Goal: Information Seeking & Learning: Understand process/instructions

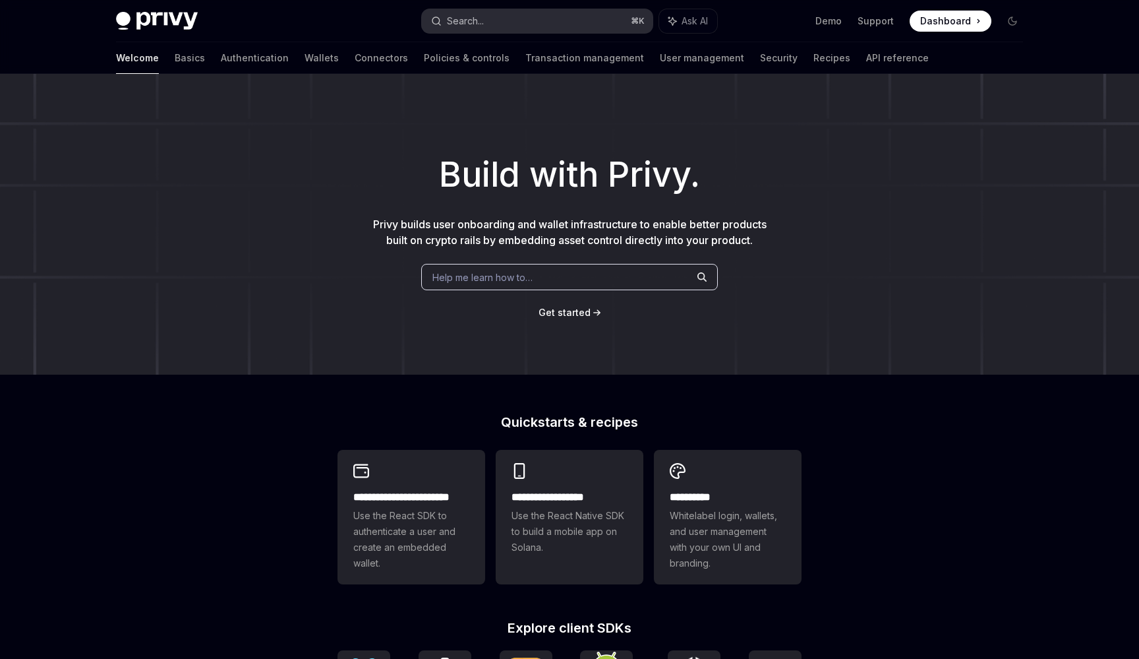
click at [476, 19] on div "Search..." at bounding box center [465, 21] width 37 height 16
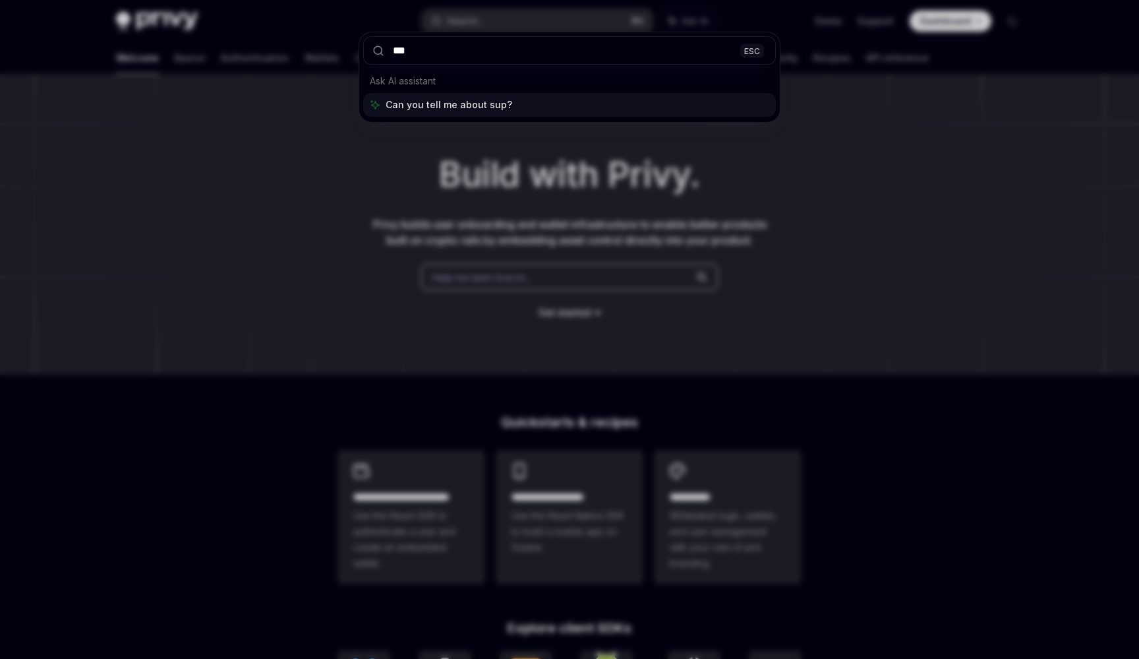
type input "****"
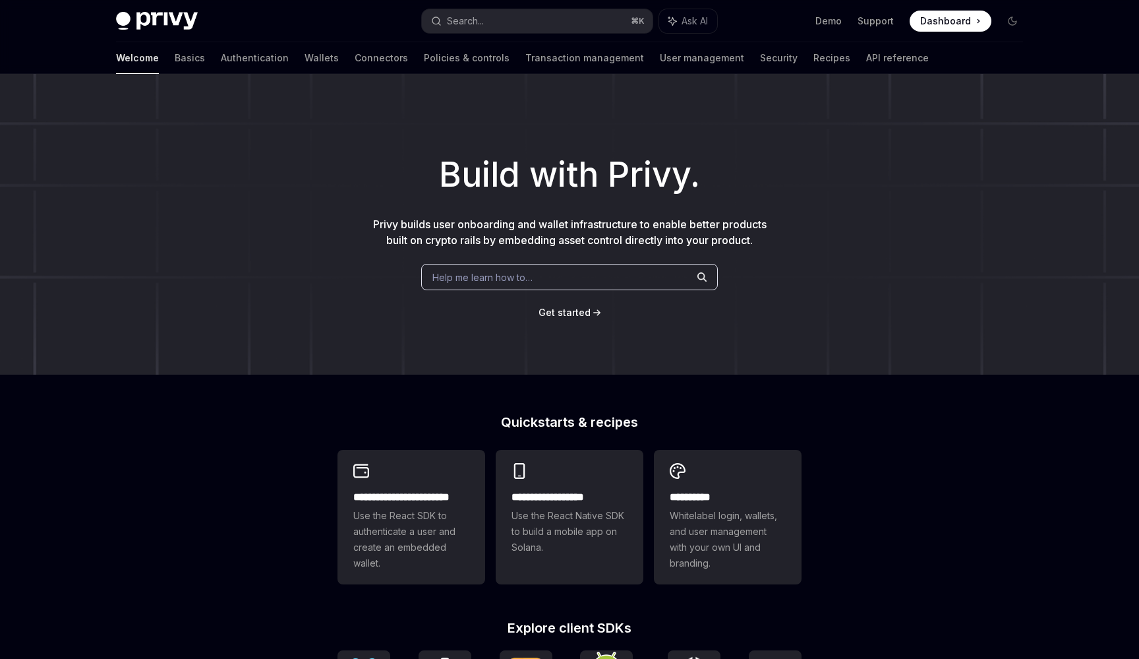
type textarea "*"
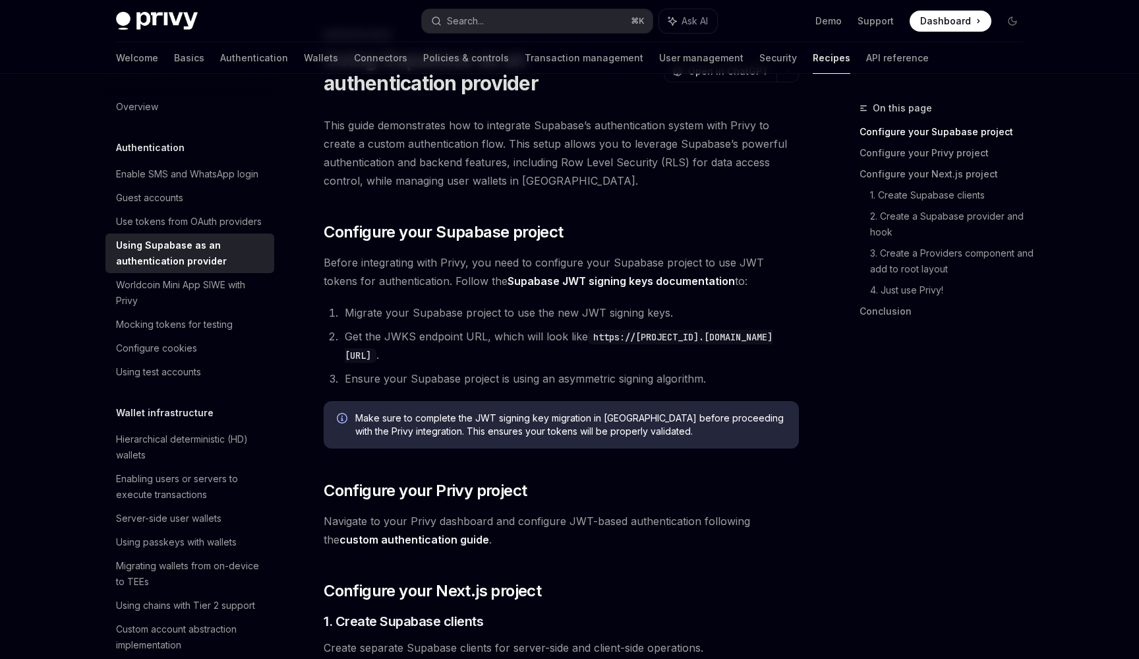
click at [563, 36] on div "Privy Docs home page Search... ⌘ K Ask AI Demo Support Dashboard Dashboard Sear…" at bounding box center [569, 21] width 907 height 42
click at [442, 235] on span "Configure your Supabase project" at bounding box center [443, 232] width 239 height 21
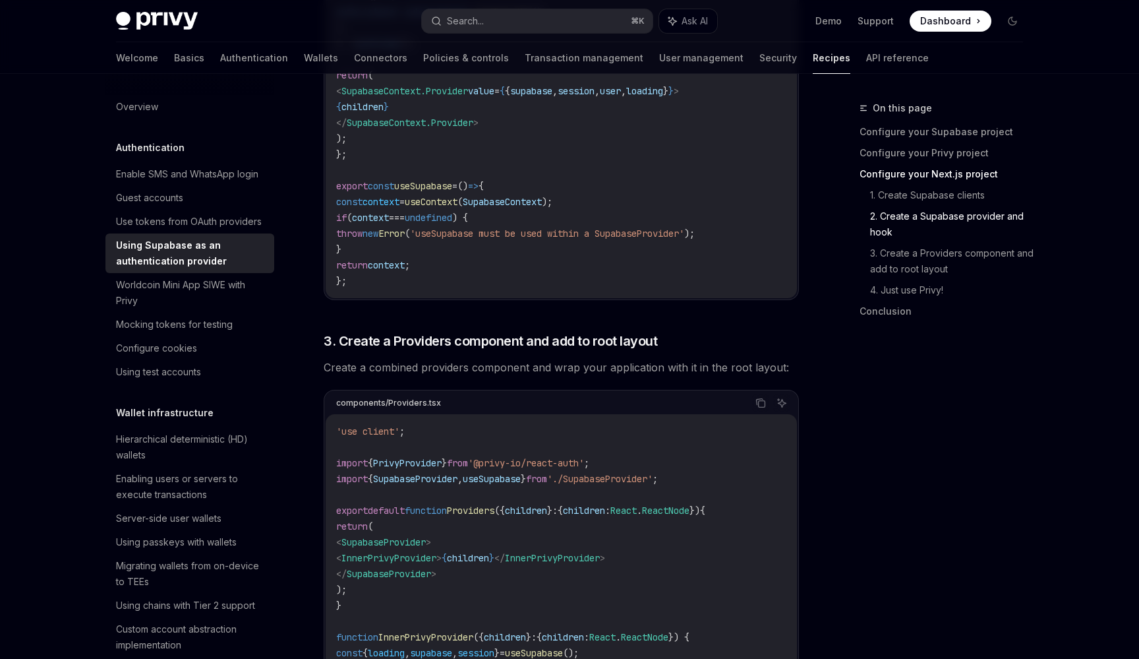
scroll to position [2259, 0]
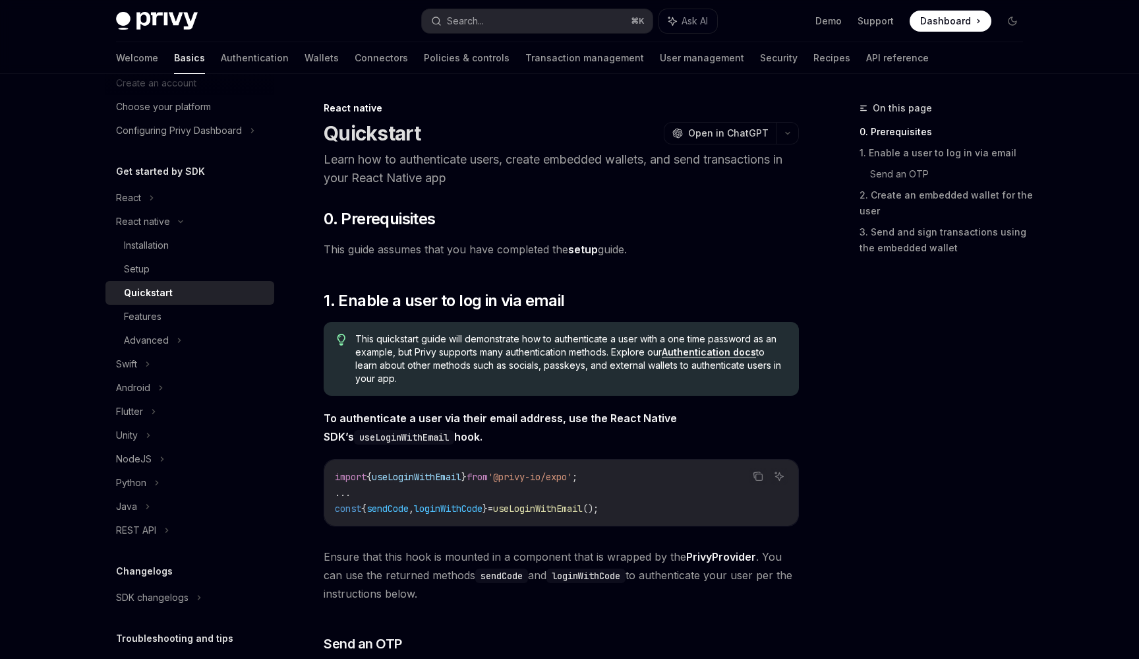
scroll to position [63, 0]
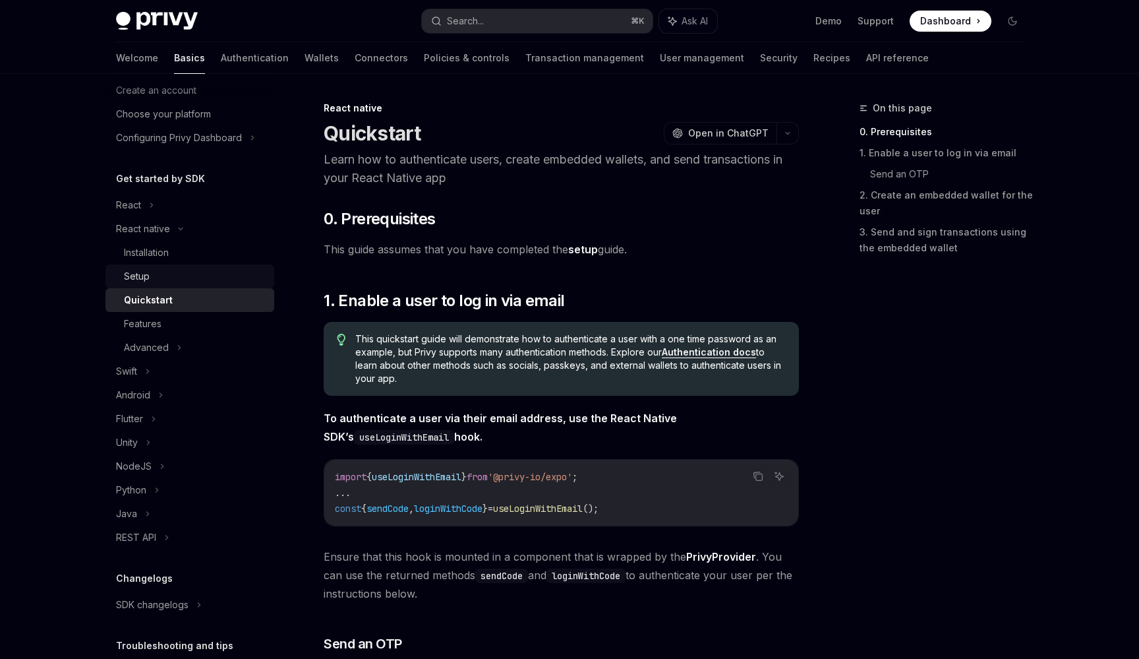
click at [200, 281] on div "Setup" at bounding box center [195, 276] width 142 height 16
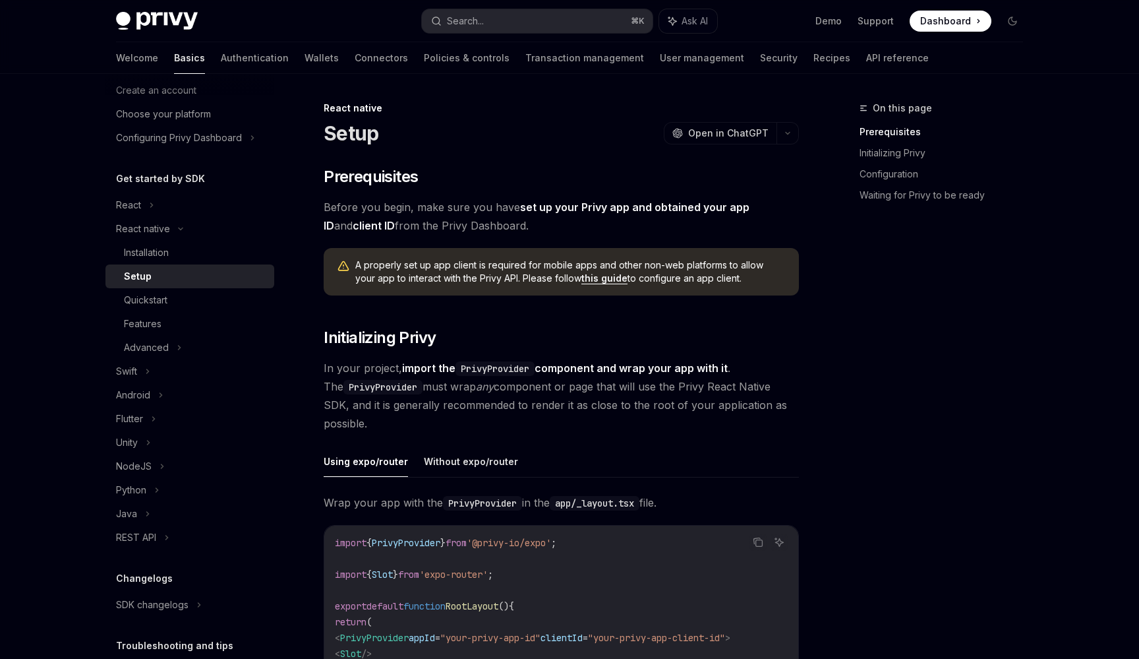
click at [582, 281] on link "this guide" at bounding box center [605, 278] width 46 height 12
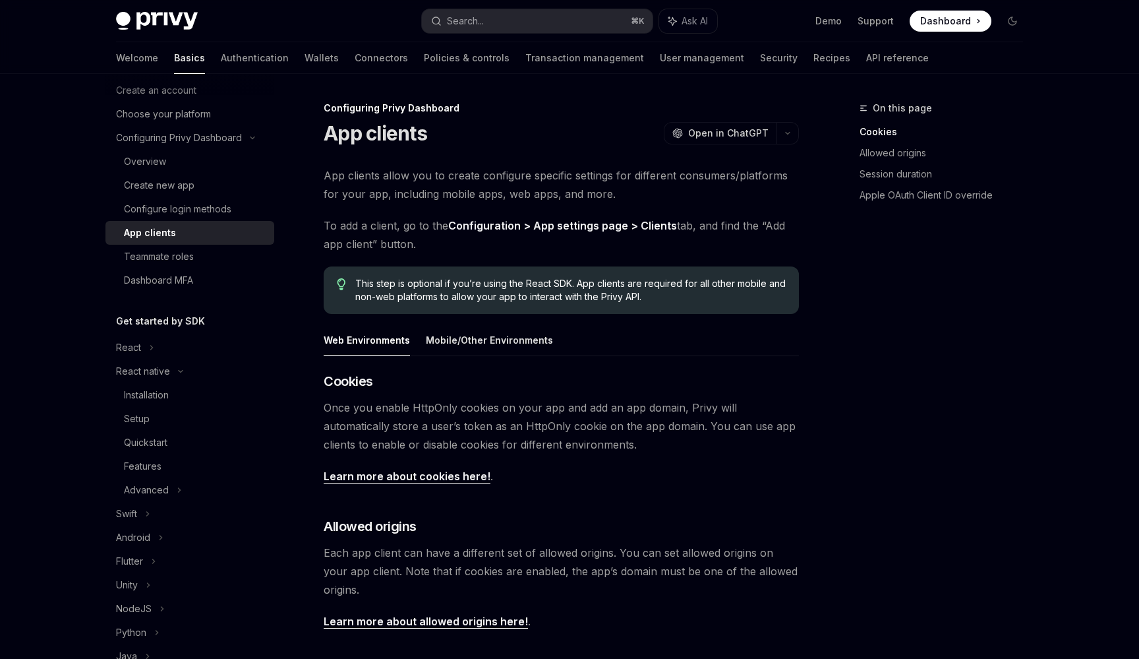
scroll to position [394, 0]
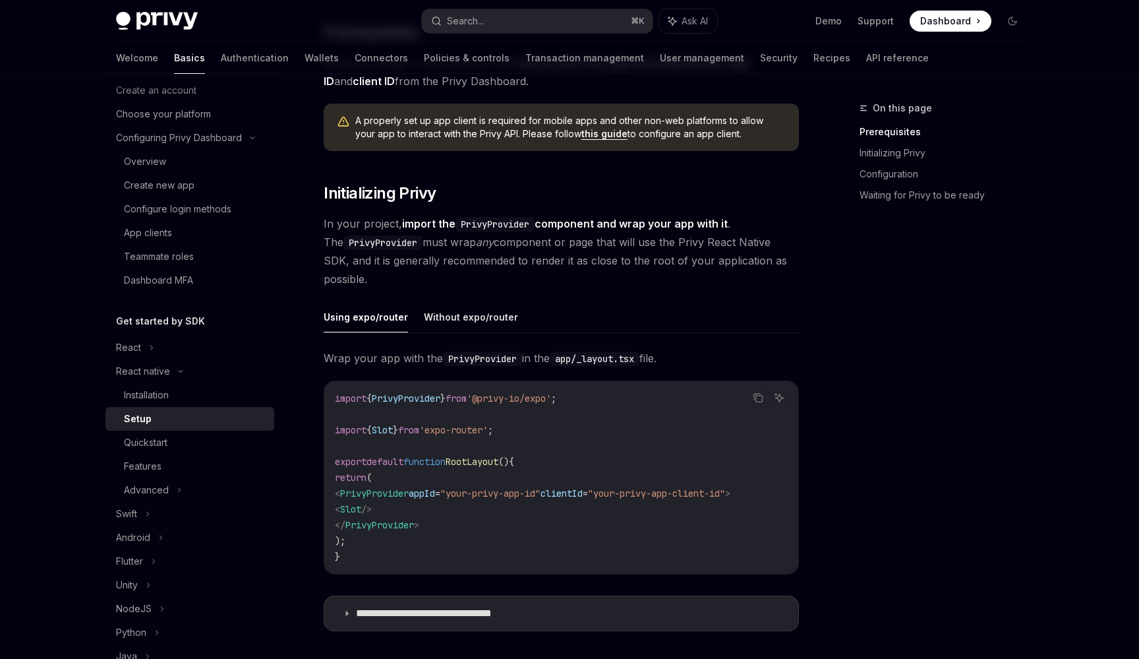
scroll to position [145, 0]
click at [444, 328] on button "Without expo/router" at bounding box center [471, 316] width 94 height 31
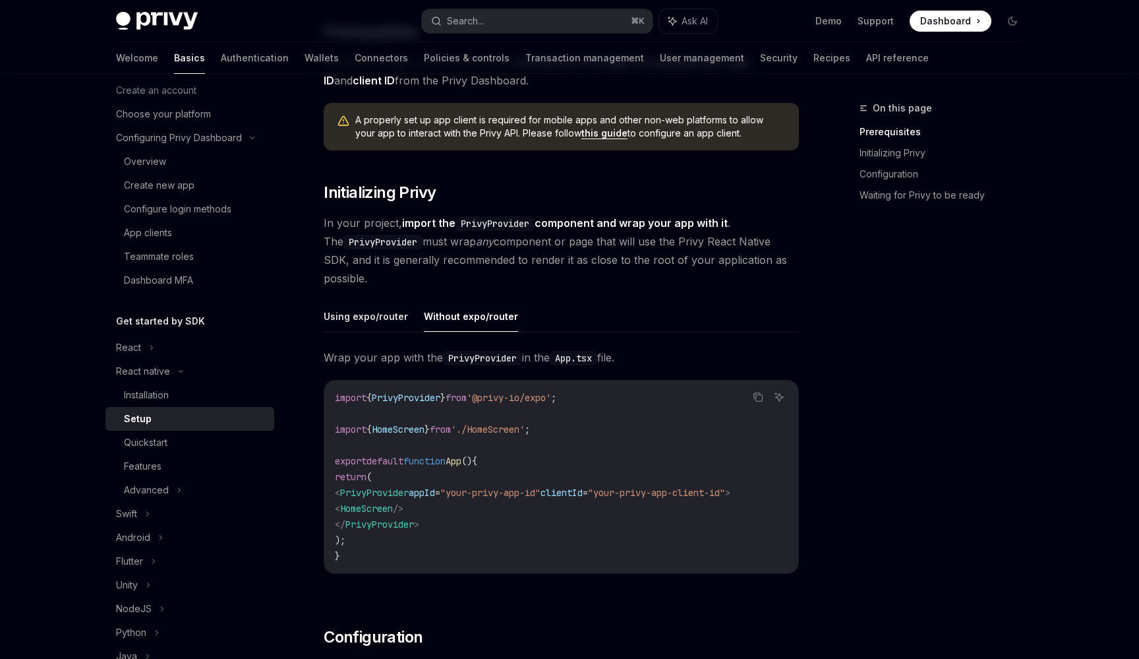
click at [373, 338] on div "Using expo/router Without expo/router Wrap your app with the PrivyProvider in t…" at bounding box center [561, 448] width 475 height 294
click at [373, 332] on div "Using expo/router Without expo/router Wrap your app with the PrivyProvider in t…" at bounding box center [561, 448] width 475 height 294
click at [379, 324] on button "Using expo/router" at bounding box center [366, 316] width 84 height 31
type textarea "*"
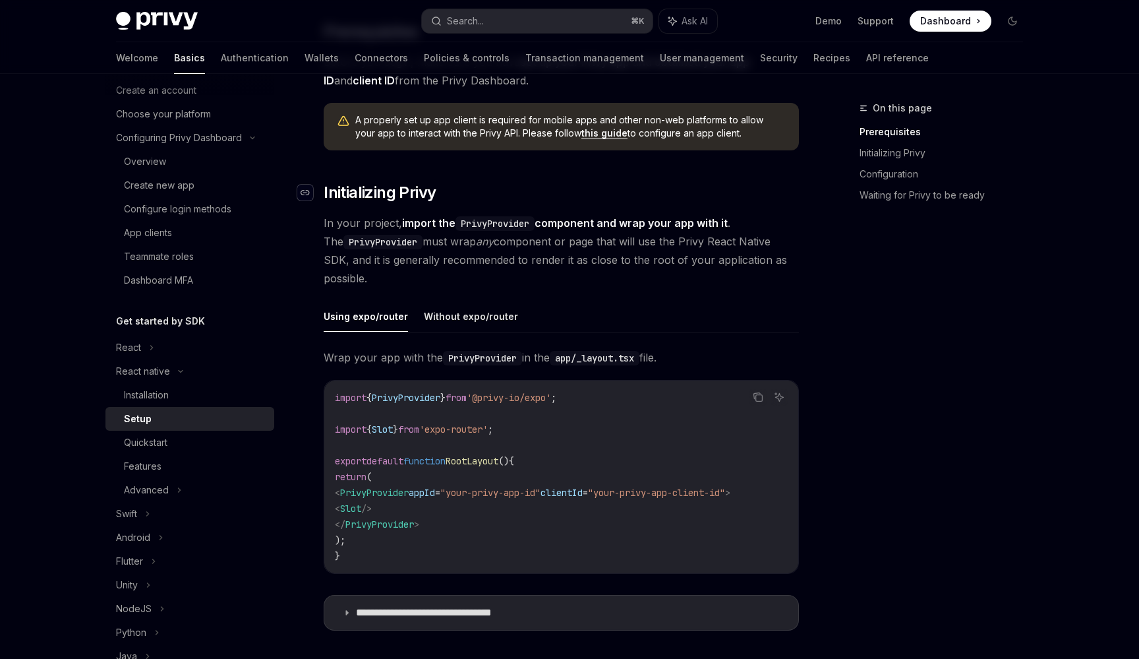
click at [307, 189] on icon "Navigate to header" at bounding box center [305, 193] width 9 height 8
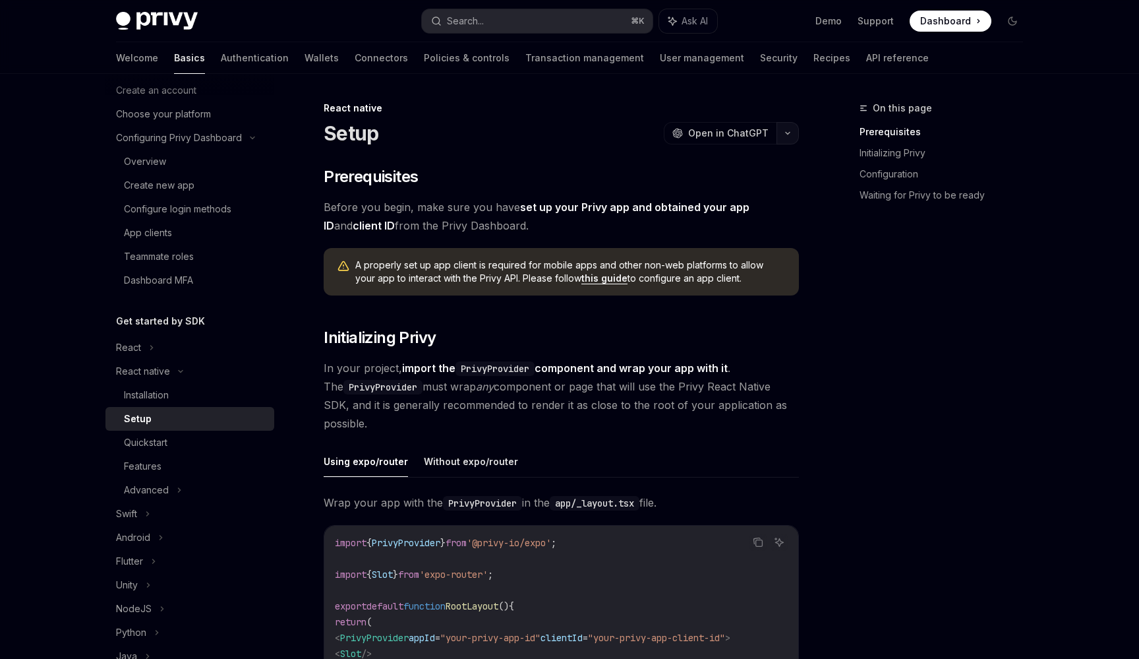
click at [785, 131] on button "button" at bounding box center [788, 133] width 22 height 22
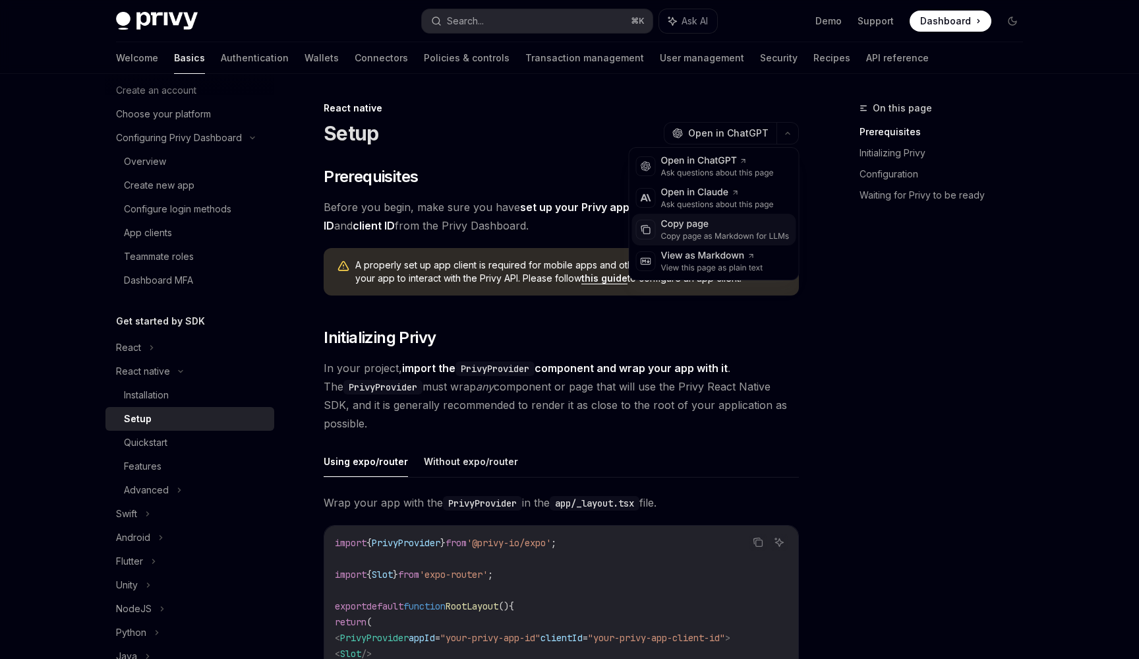
click at [788, 231] on div "Copy page as Markdown for LLMs" at bounding box center [725, 236] width 129 height 11
click at [790, 135] on icon "button" at bounding box center [788, 133] width 16 height 5
click at [746, 231] on div "Copy page as Markdown for LLMs" at bounding box center [725, 236] width 129 height 11
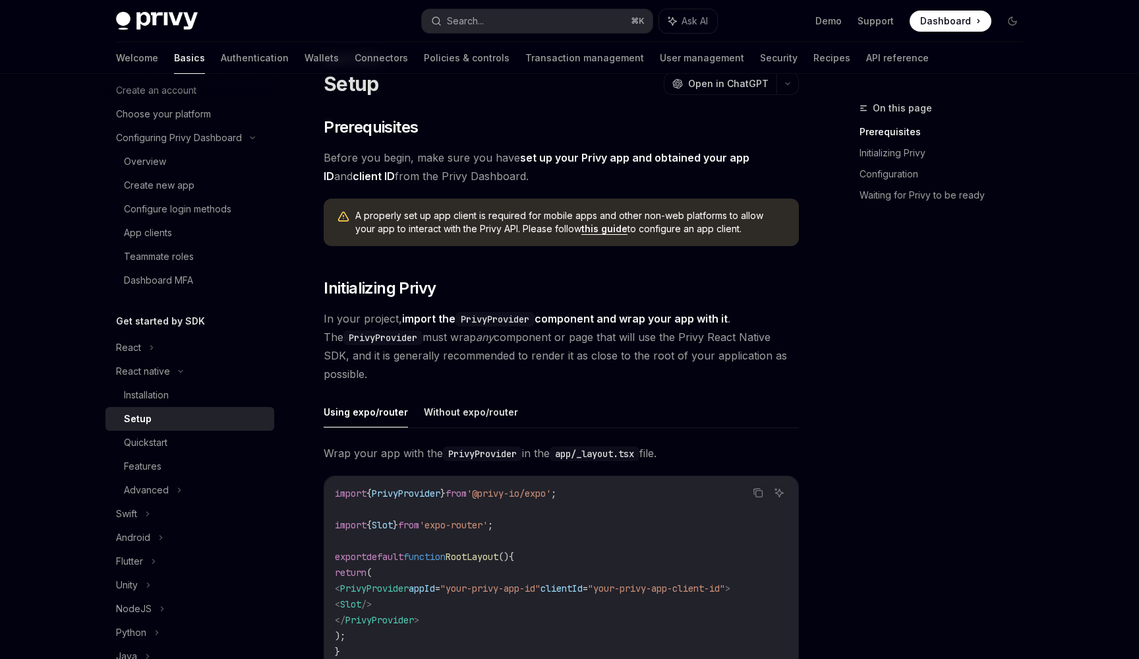
scroll to position [67, 0]
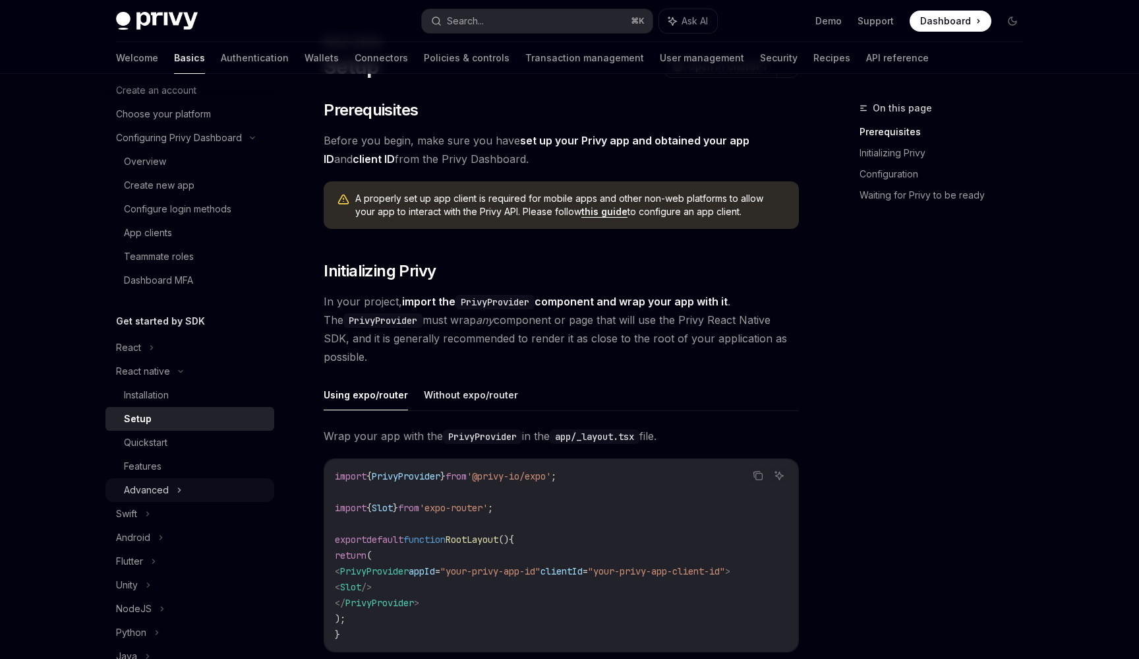
click at [190, 497] on div "Advanced" at bounding box center [189, 490] width 169 height 24
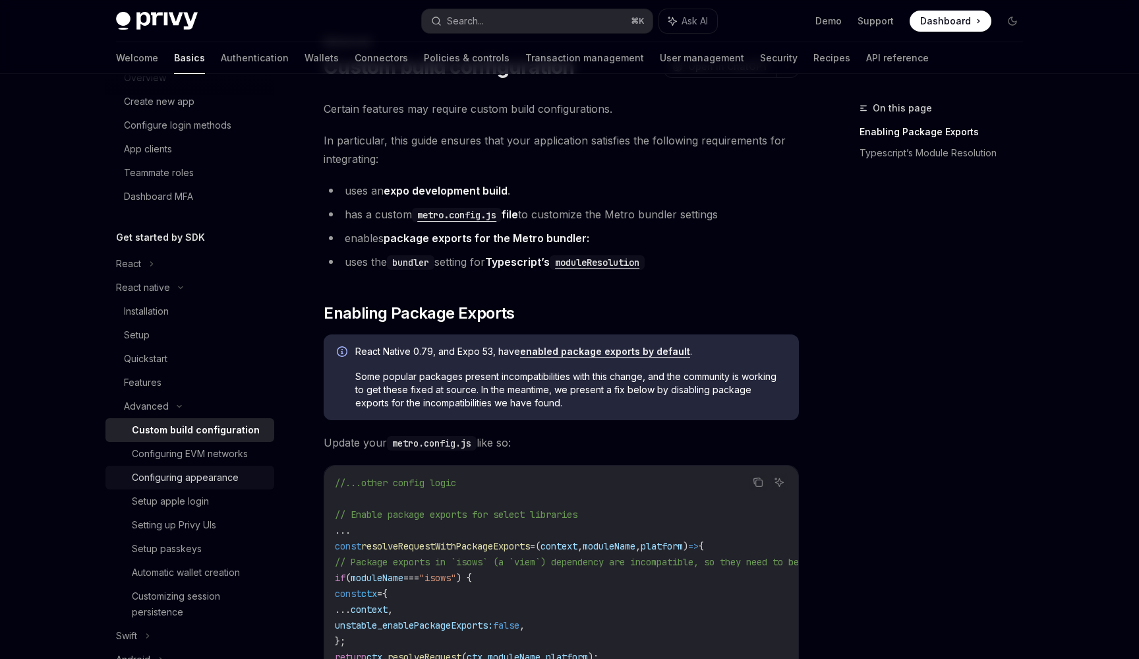
scroll to position [158, 0]
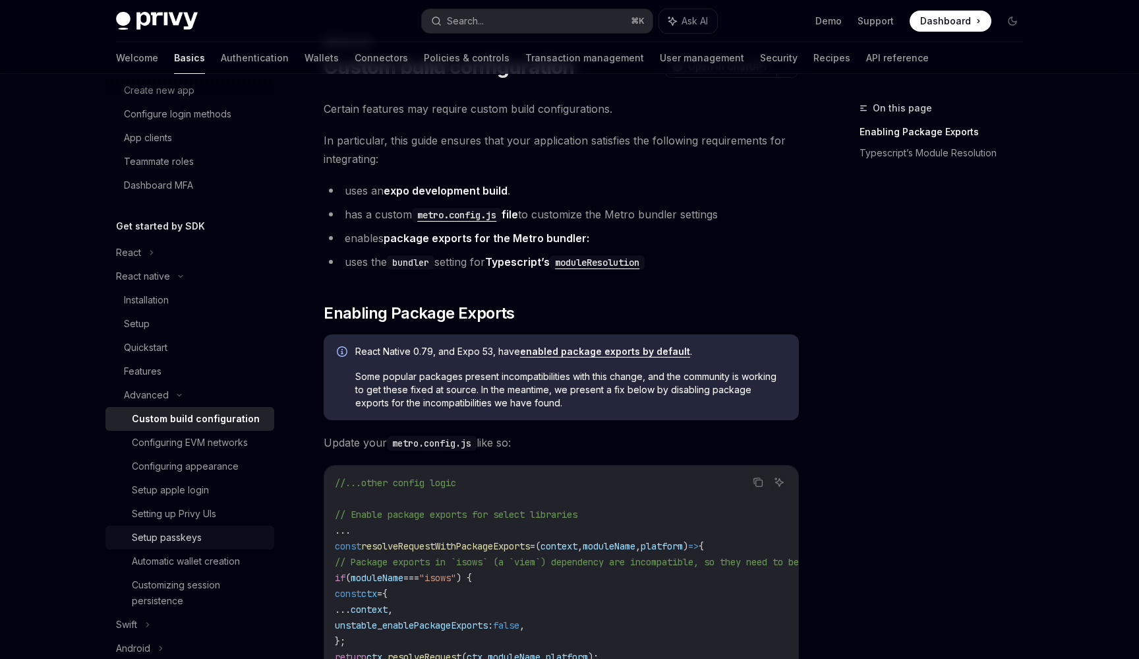
click at [237, 547] on link "Setup passkeys" at bounding box center [189, 537] width 169 height 24
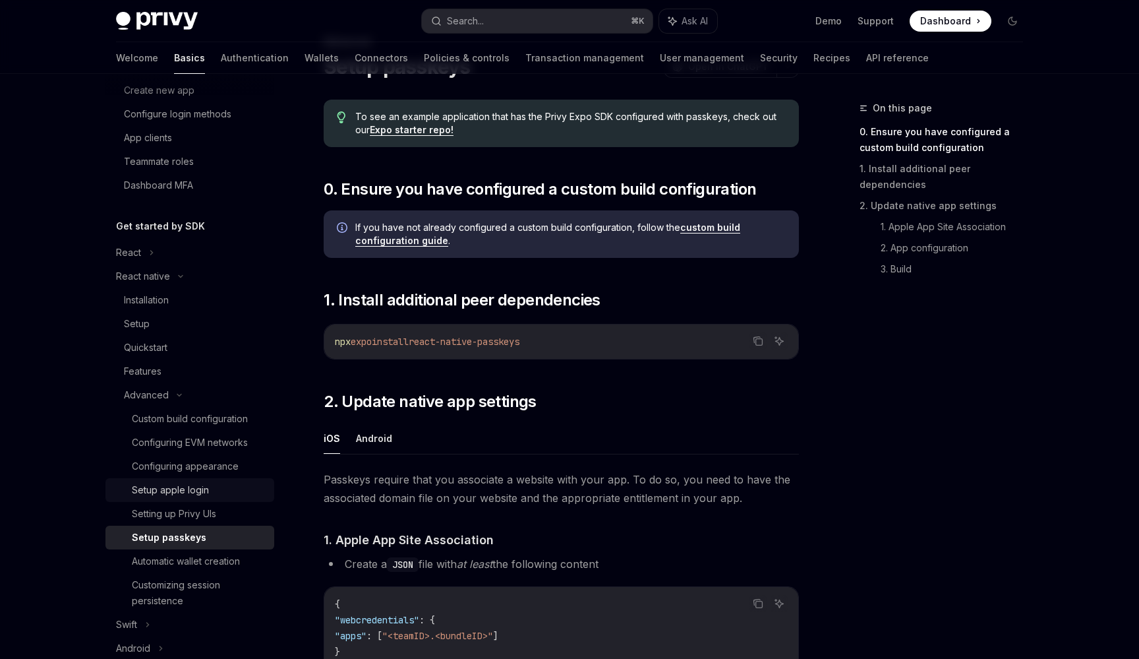
click at [249, 494] on div "Setup apple login" at bounding box center [199, 490] width 135 height 16
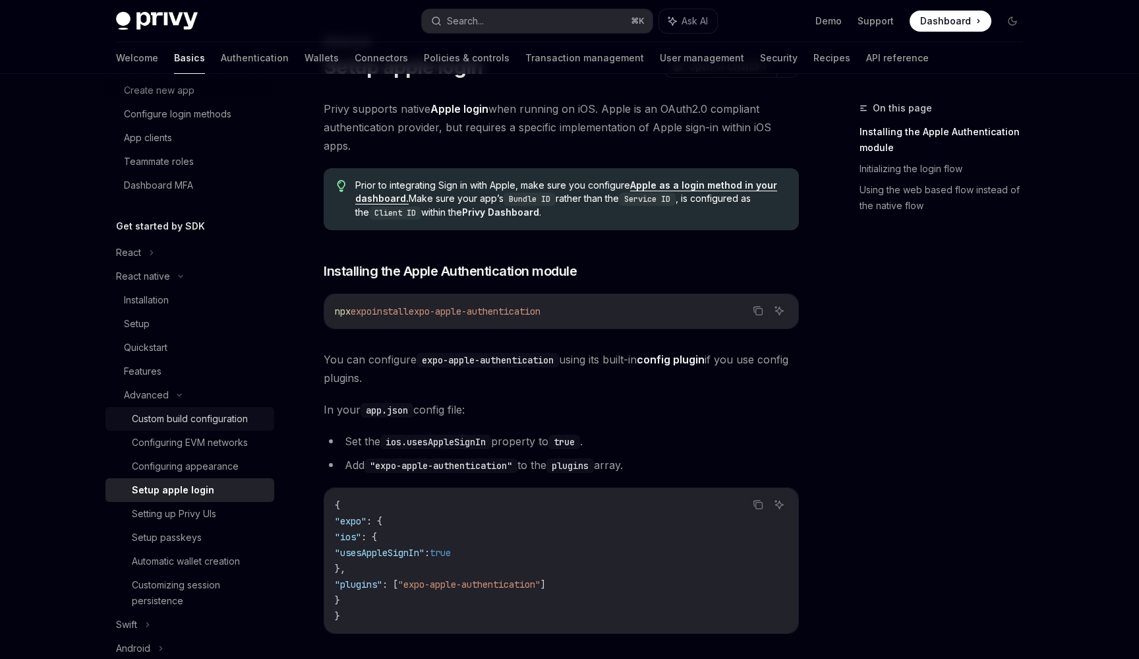
click at [243, 425] on div "Custom build configuration" at bounding box center [190, 419] width 116 height 16
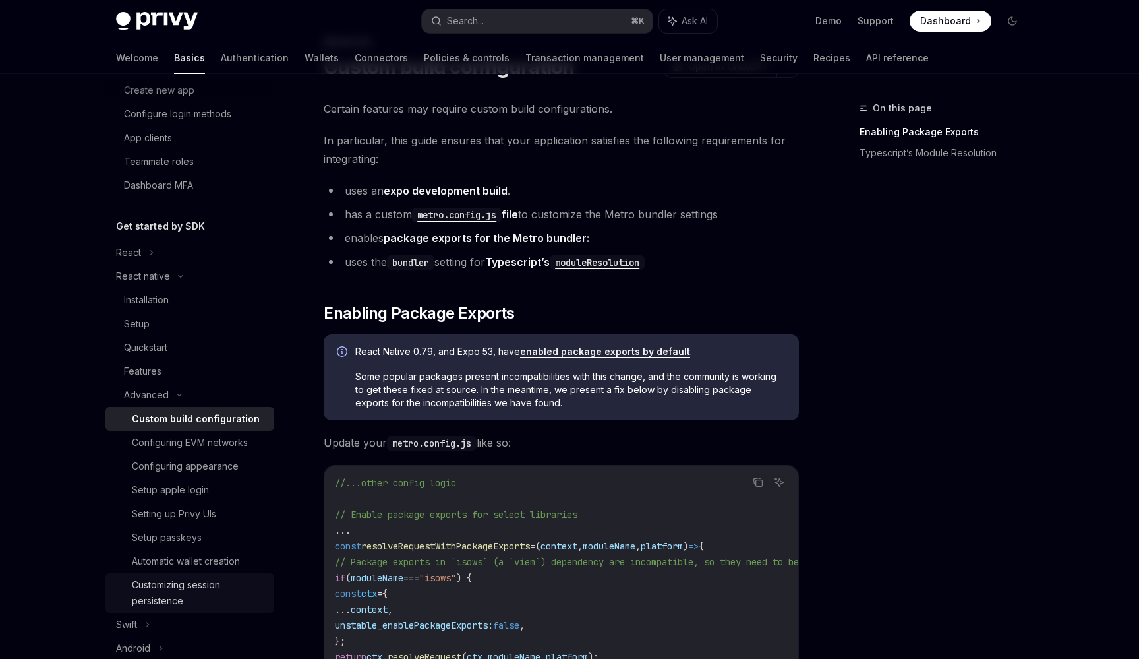
click at [224, 592] on div "Customizing session persistence" at bounding box center [199, 593] width 135 height 32
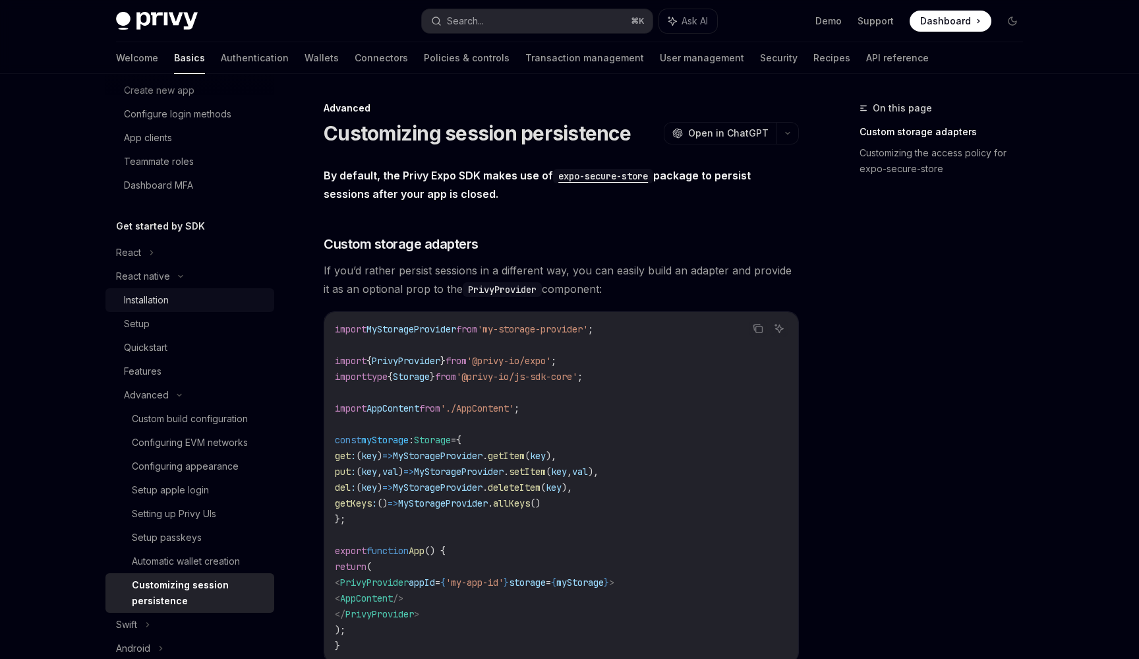
click at [256, 295] on div "Installation" at bounding box center [195, 300] width 142 height 16
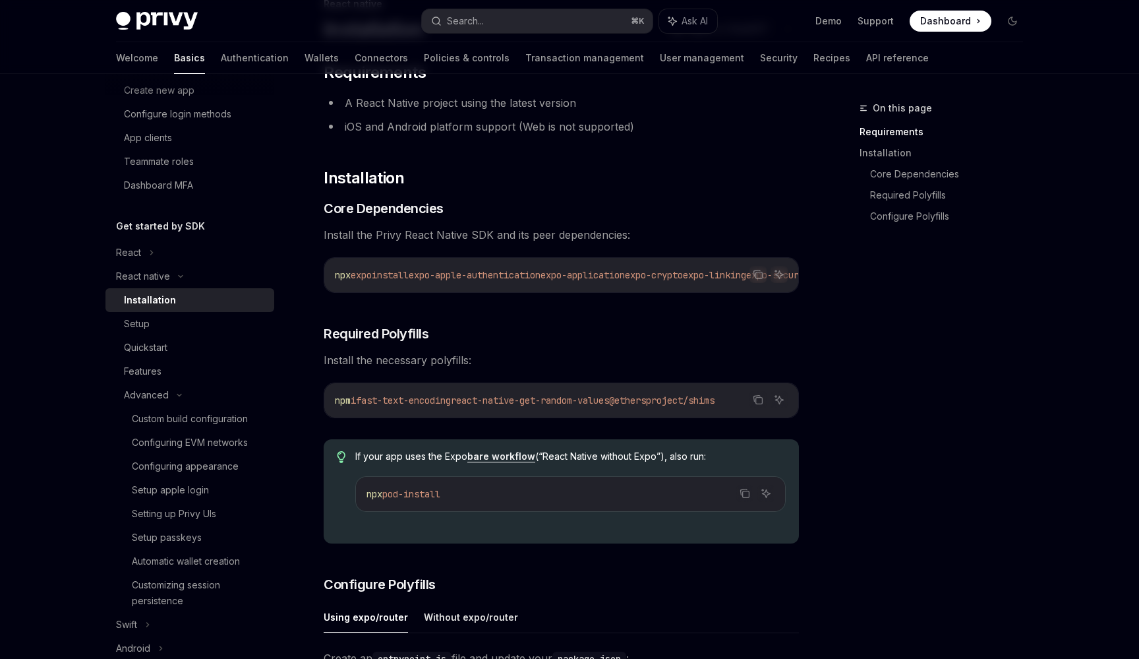
scroll to position [104, 0]
click at [394, 279] on span "install" at bounding box center [390, 276] width 37 height 12
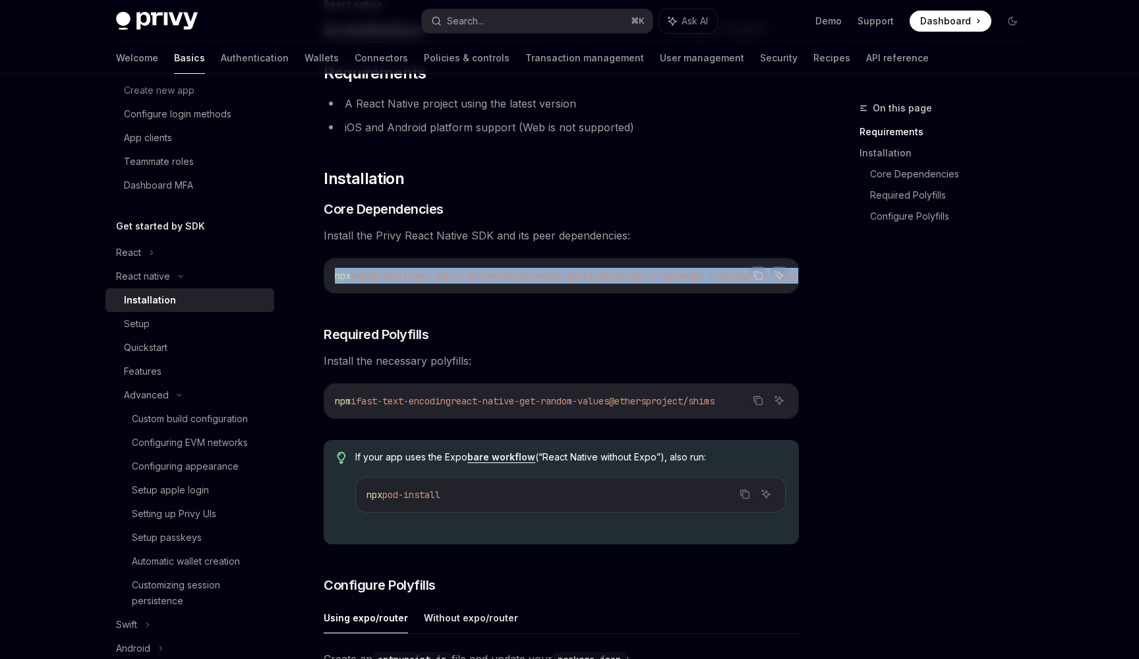
click at [394, 279] on span "install" at bounding box center [390, 276] width 37 height 12
click at [763, 276] on button "Copy the contents from the code block" at bounding box center [758, 274] width 17 height 17
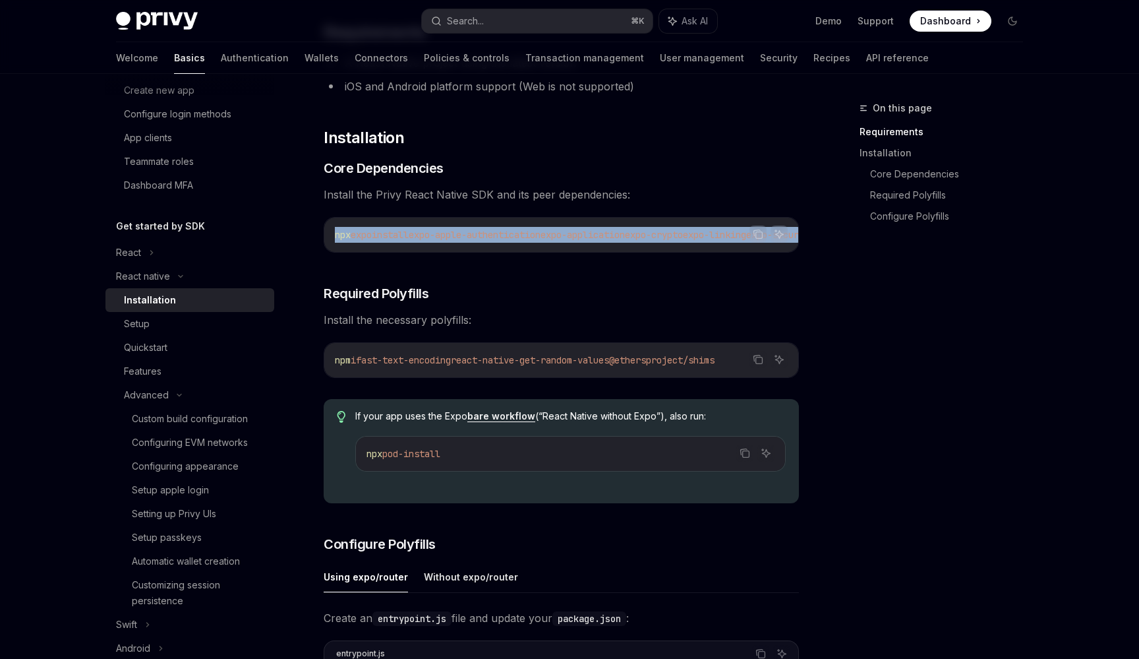
scroll to position [144, 0]
click at [761, 361] on icon "Copy the contents from the code block" at bounding box center [758, 359] width 11 height 11
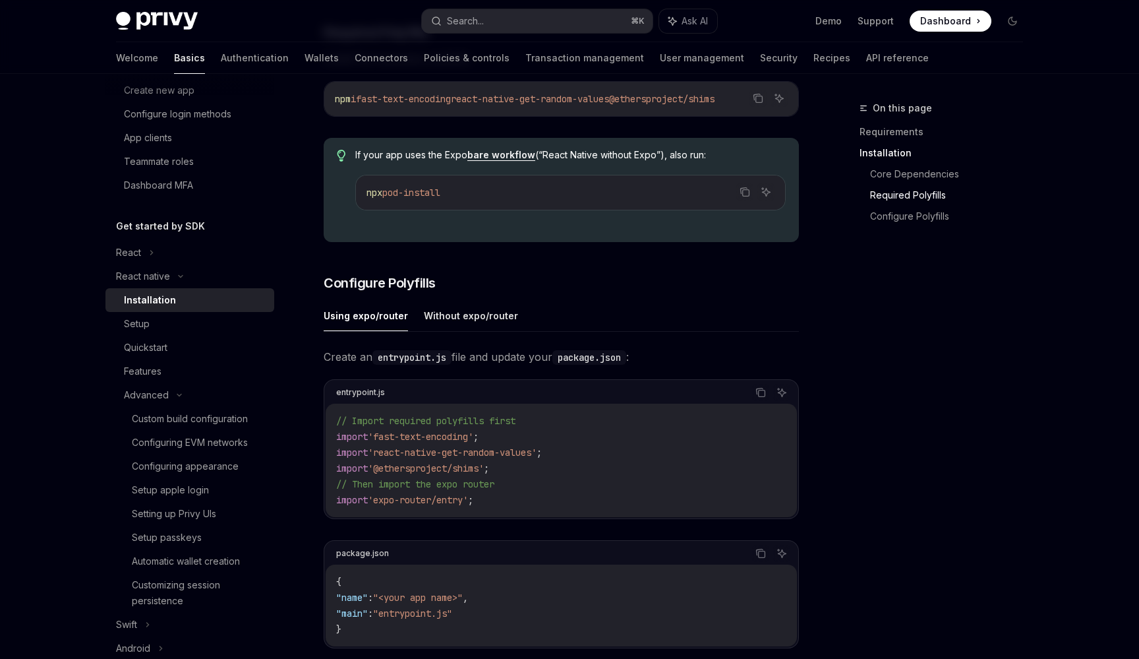
scroll to position [449, 0]
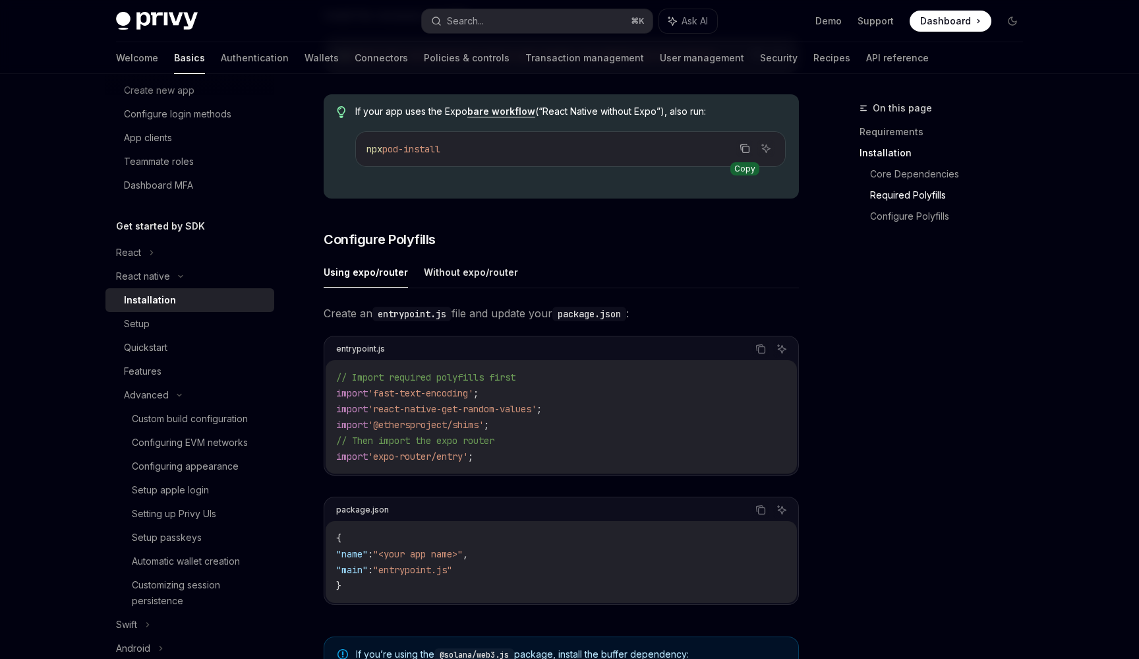
click at [742, 147] on icon "Copy the contents from the code block" at bounding box center [745, 148] width 11 height 11
click at [394, 449] on code "// Import required polyfills first import 'fast-text-encoding' ; import 'react-…" at bounding box center [561, 416] width 450 height 95
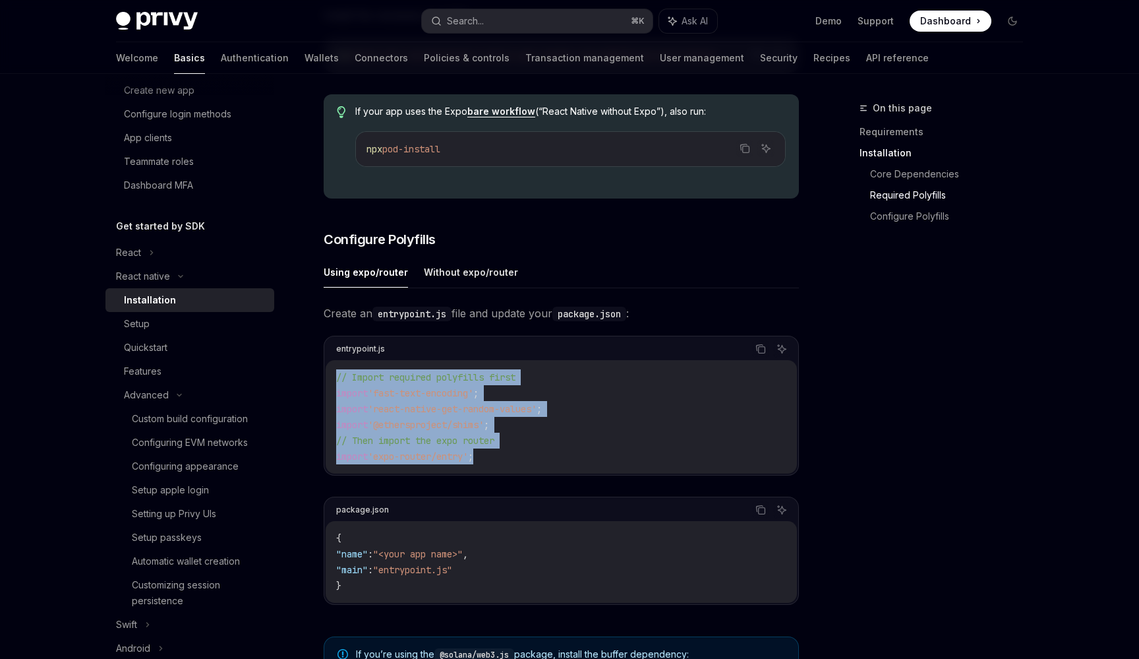
copy code "// Import required polyfills first import 'fast-text-encoding' ; import 'react-…"
drag, startPoint x: 498, startPoint y: 458, endPoint x: 322, endPoint y: 376, distance: 194.4
click at [322, 376] on div "React native Installation OpenAI Open in ChatGPT OpenAI Open in ChatGPT ​ Requi…" at bounding box center [438, 352] width 728 height 1402
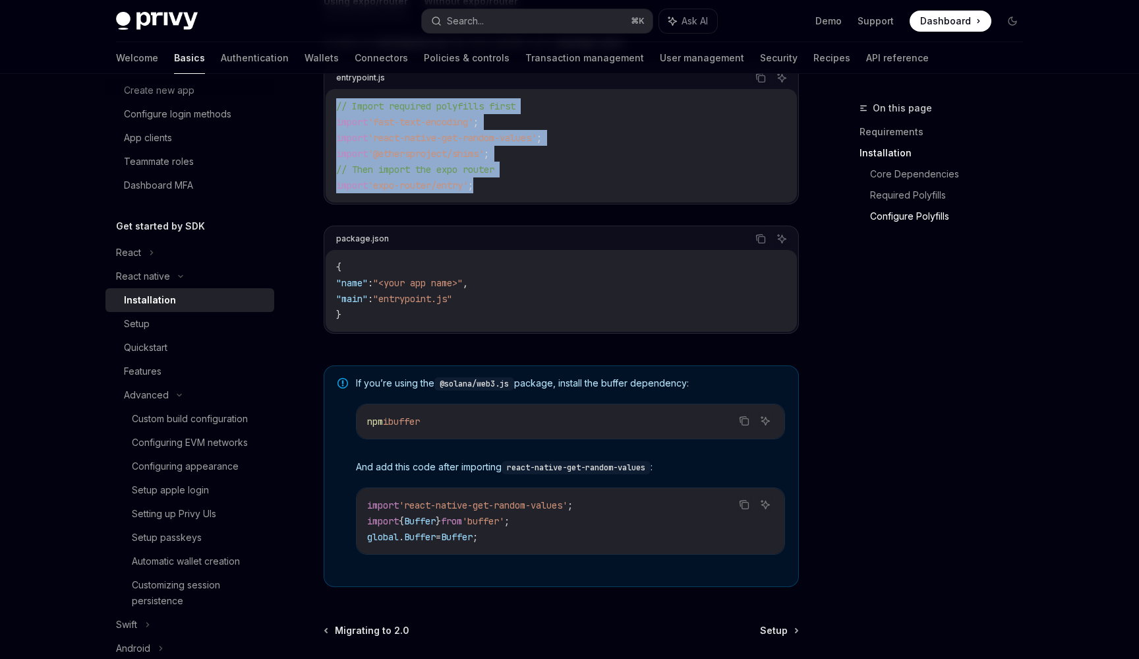
scroll to position [752, 0]
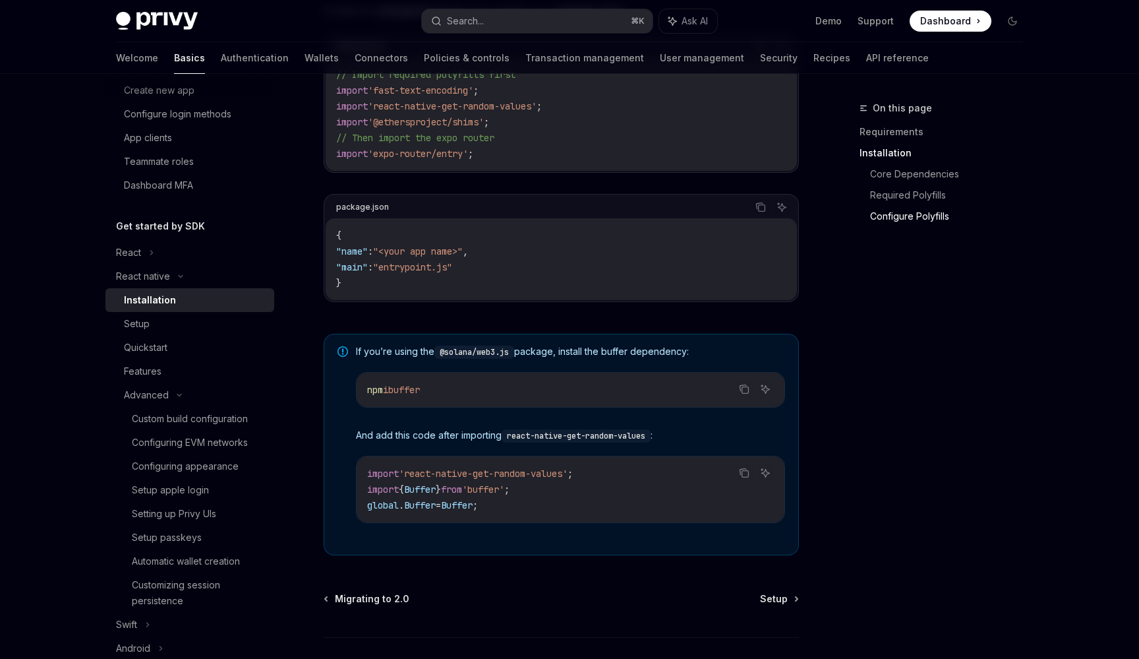
click at [409, 390] on span "buffer" at bounding box center [404, 390] width 32 height 12
copy span "buffer"
click at [404, 488] on span "{" at bounding box center [401, 489] width 5 height 12
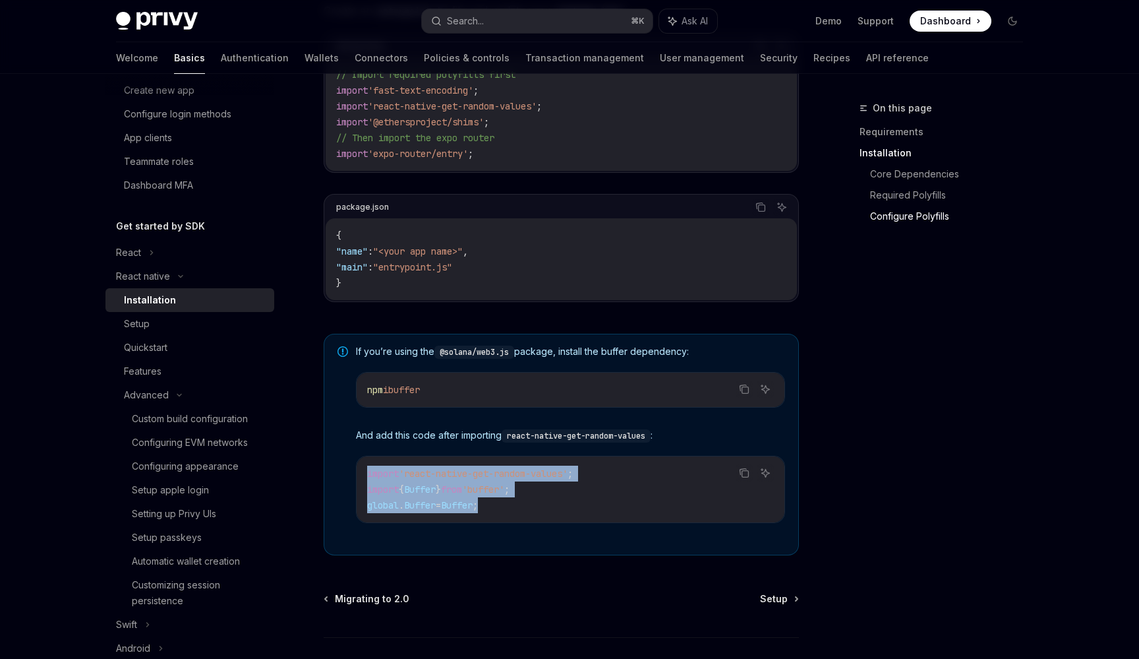
copy code "import 'react-native-get-random-values' ; import { Buffer } from 'buffer' ; glo…"
drag, startPoint x: 365, startPoint y: 470, endPoint x: 571, endPoint y: 504, distance: 209.2
click at [571, 504] on div "import 'react-native-get-random-values' ; import { Buffer } from 'buffer' ; glo…" at bounding box center [571, 489] width 428 height 66
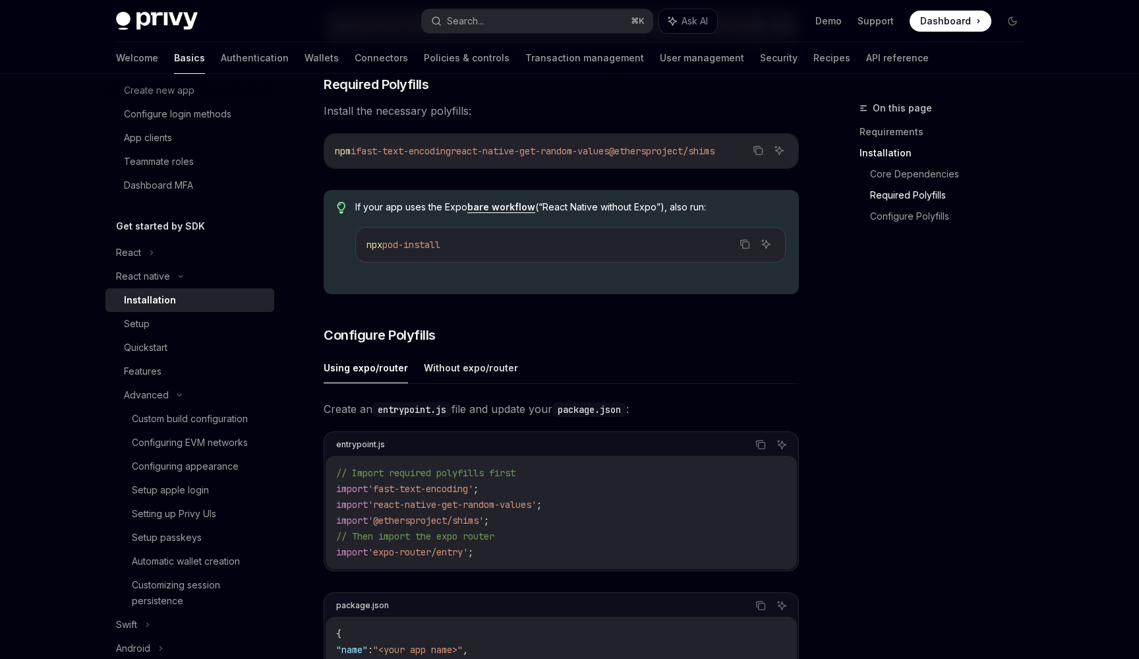
scroll to position [368, 0]
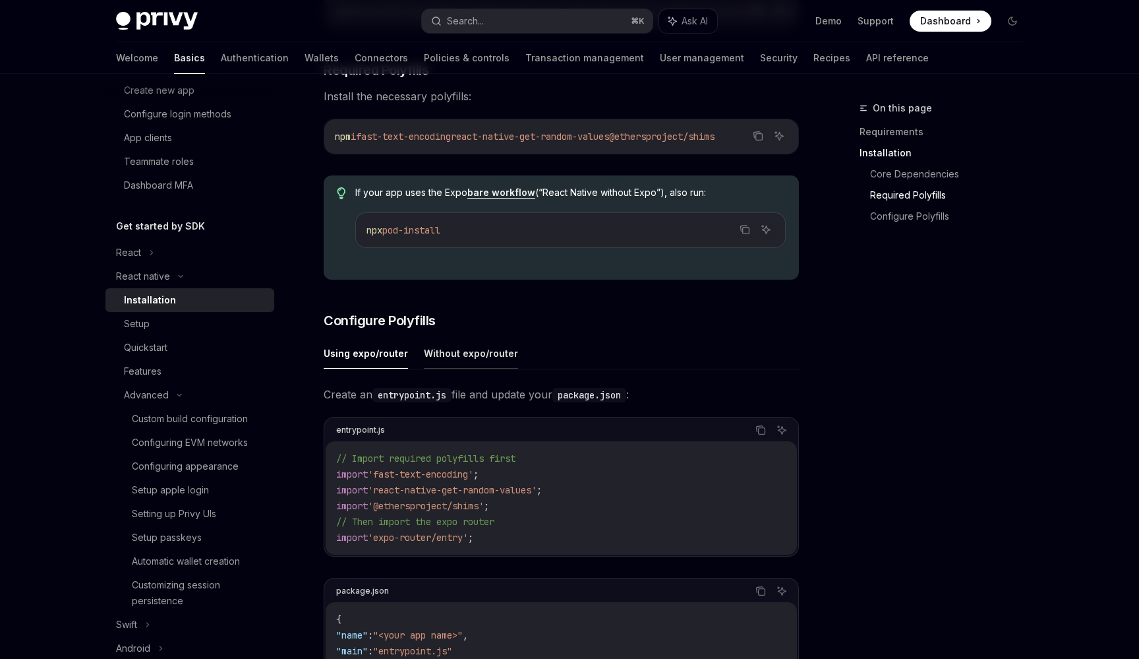
click at [493, 355] on button "Without expo/router" at bounding box center [471, 353] width 94 height 31
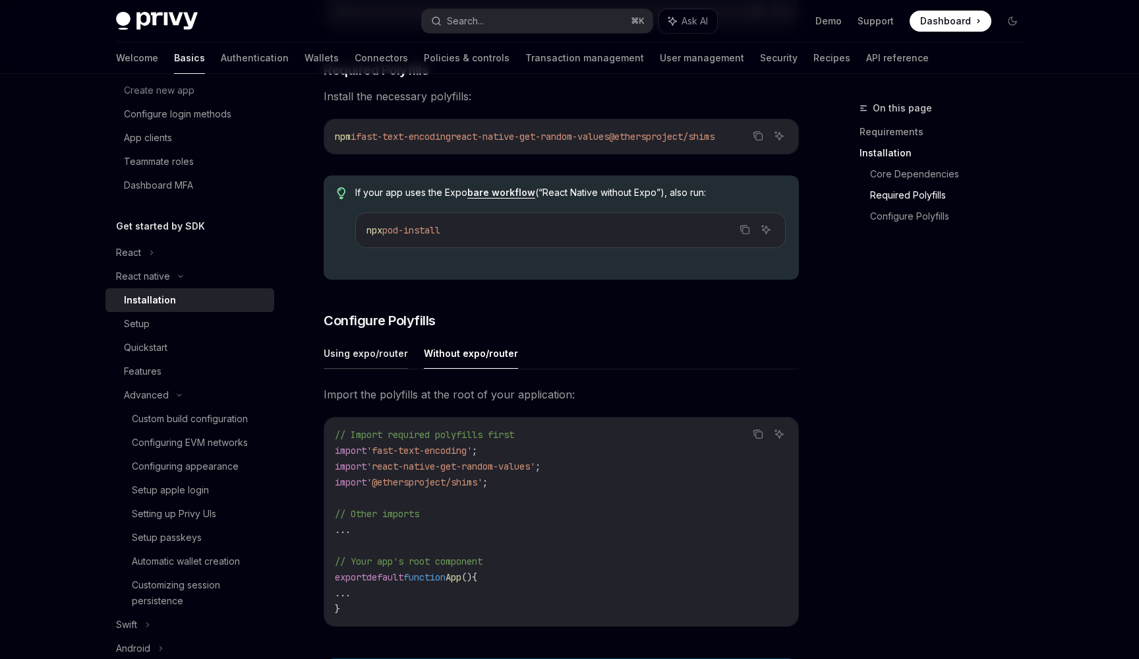
click at [355, 369] on button "Using expo/router" at bounding box center [366, 353] width 84 height 31
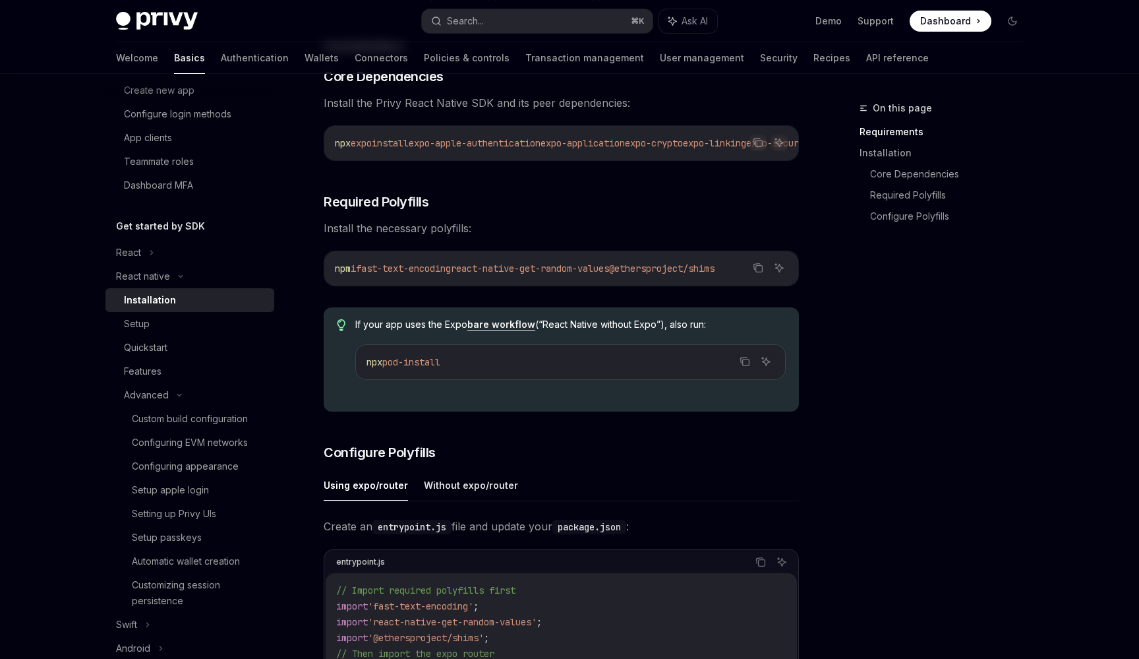
scroll to position [290, 0]
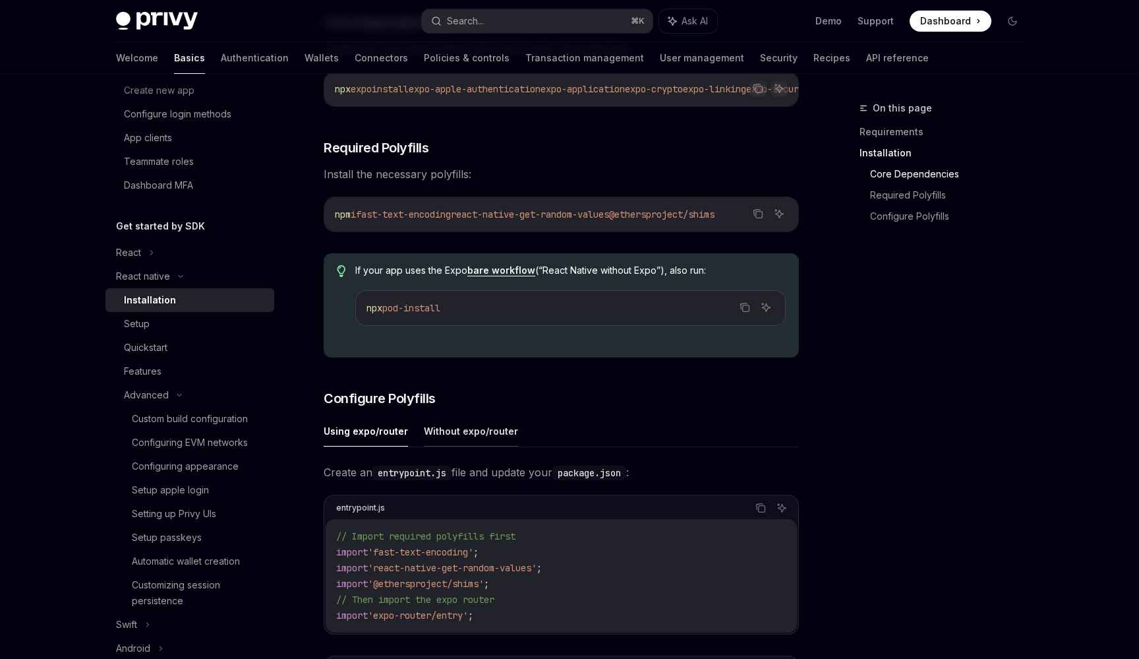
click at [446, 446] on button "Without expo/router" at bounding box center [471, 430] width 94 height 31
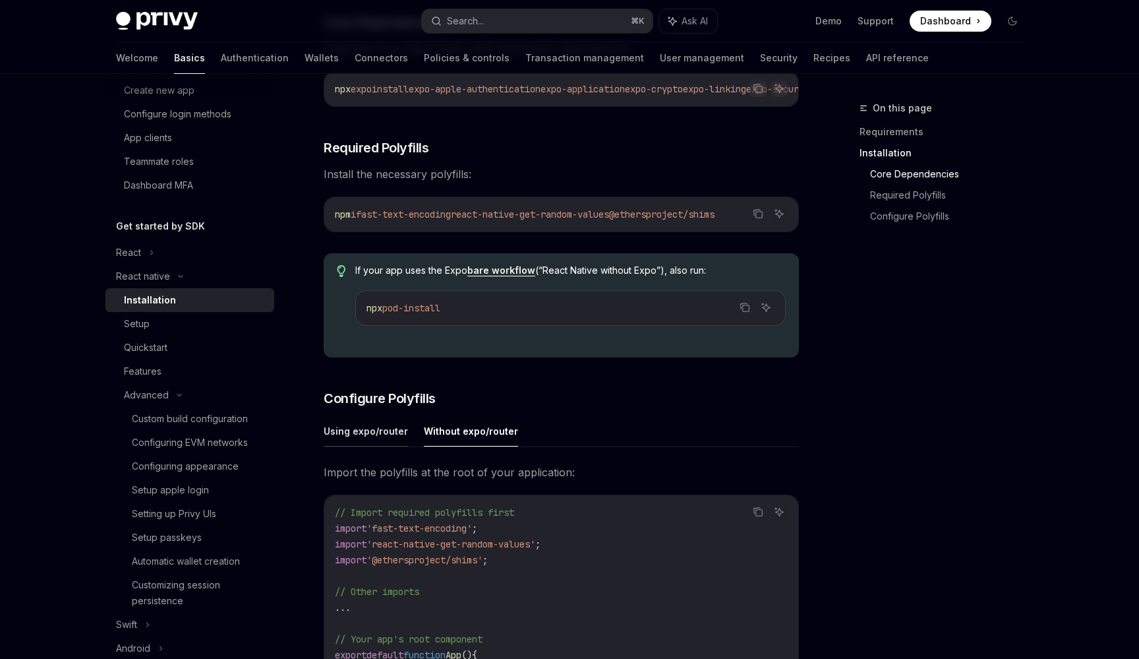
click at [357, 440] on button "Using expo/router" at bounding box center [366, 430] width 84 height 31
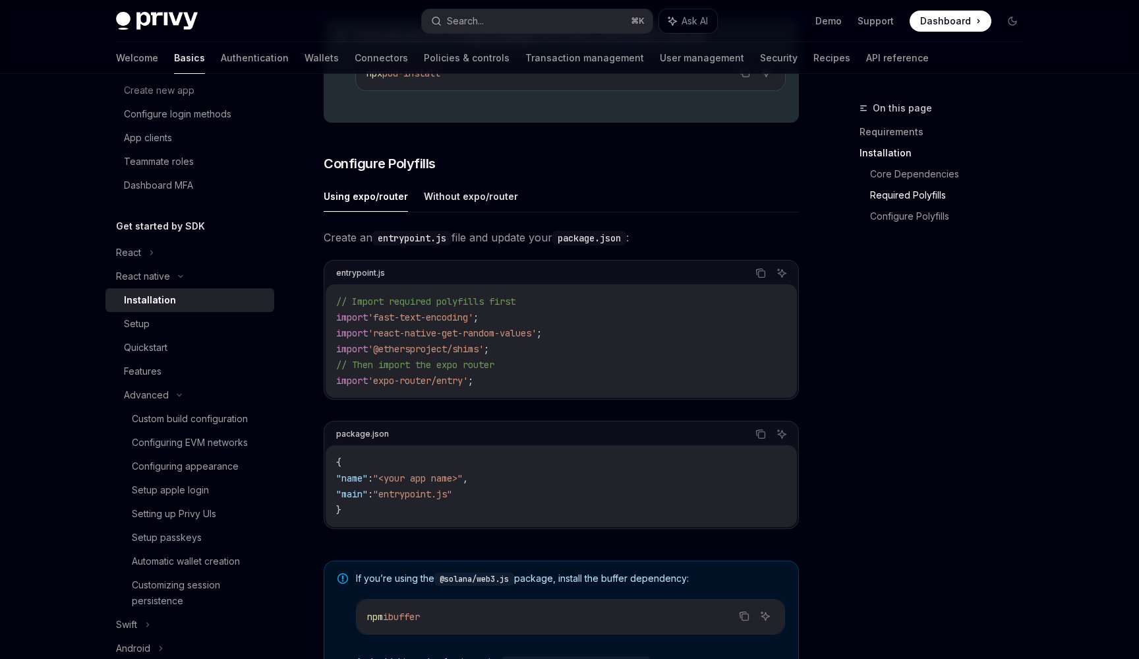
scroll to position [849, 0]
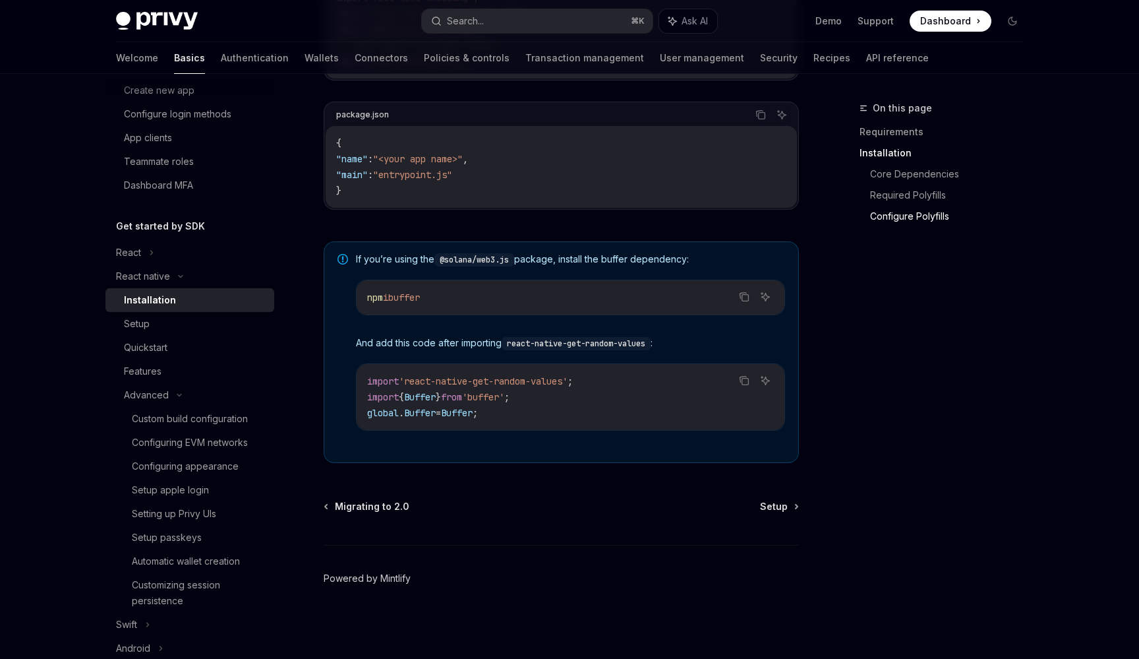
click at [395, 578] on link "Powered by Mintlify" at bounding box center [367, 578] width 87 height 13
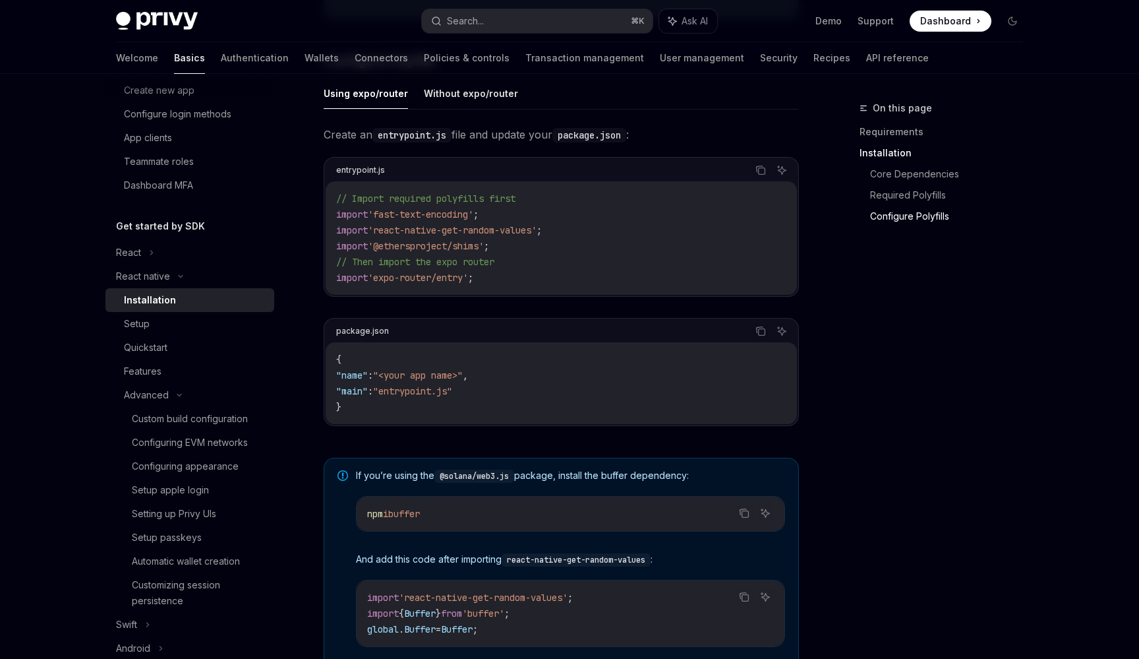
scroll to position [570, 0]
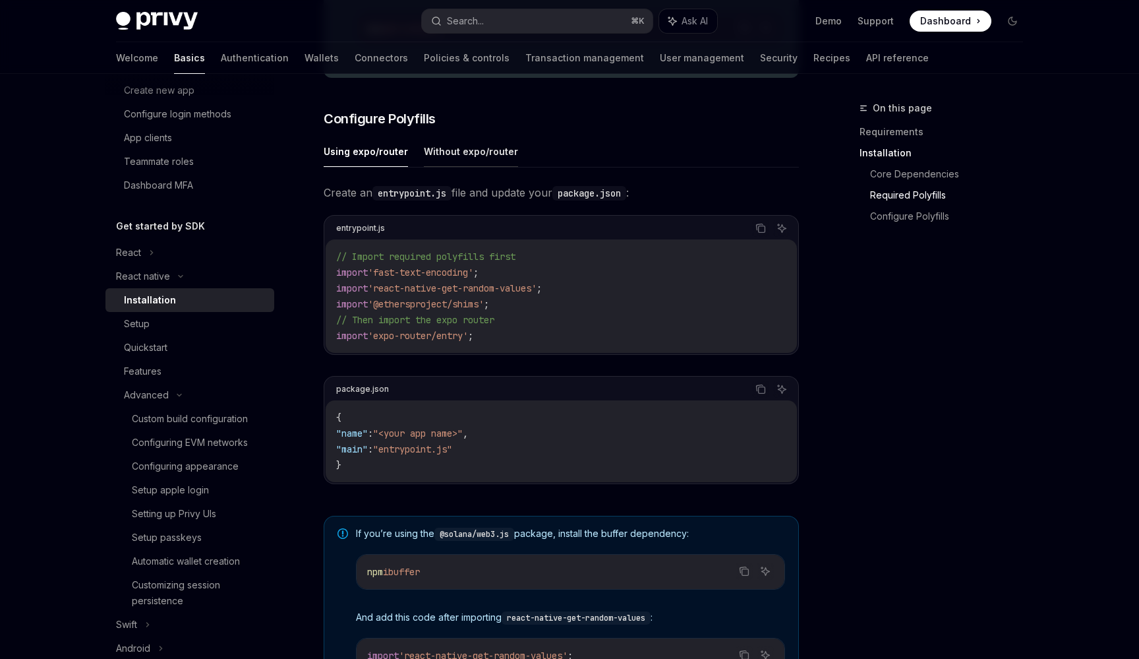
click at [477, 149] on button "Without expo/router" at bounding box center [471, 151] width 94 height 31
type textarea "*"
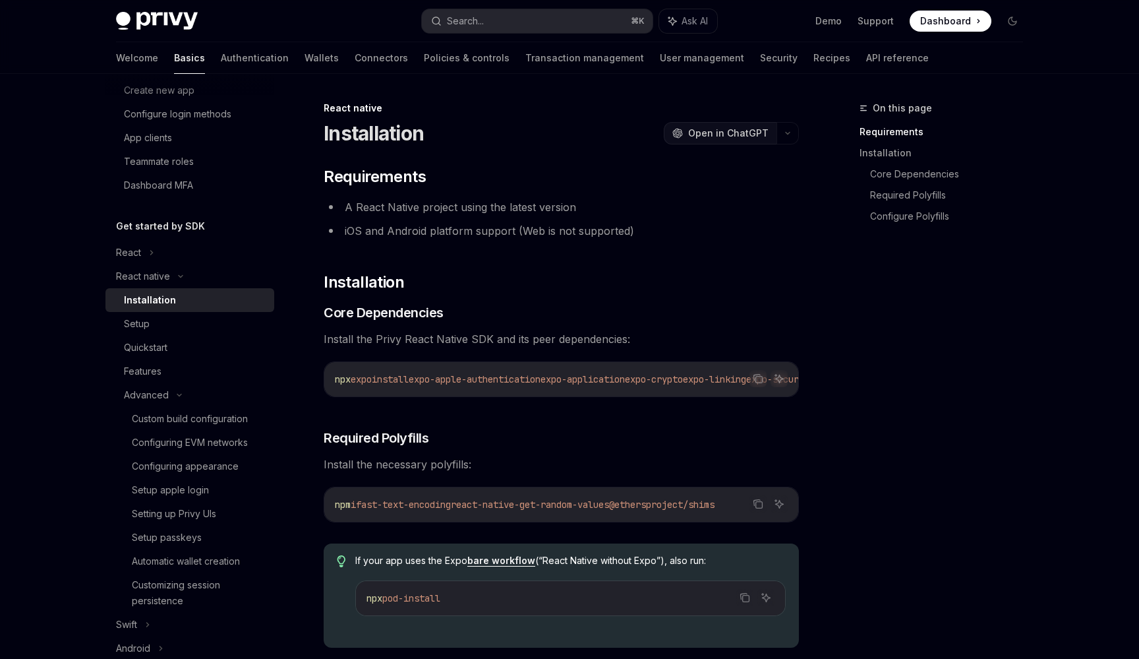
click at [740, 133] on span "Open in ChatGPT" at bounding box center [728, 133] width 80 height 13
click at [793, 138] on button "button" at bounding box center [788, 133] width 22 height 22
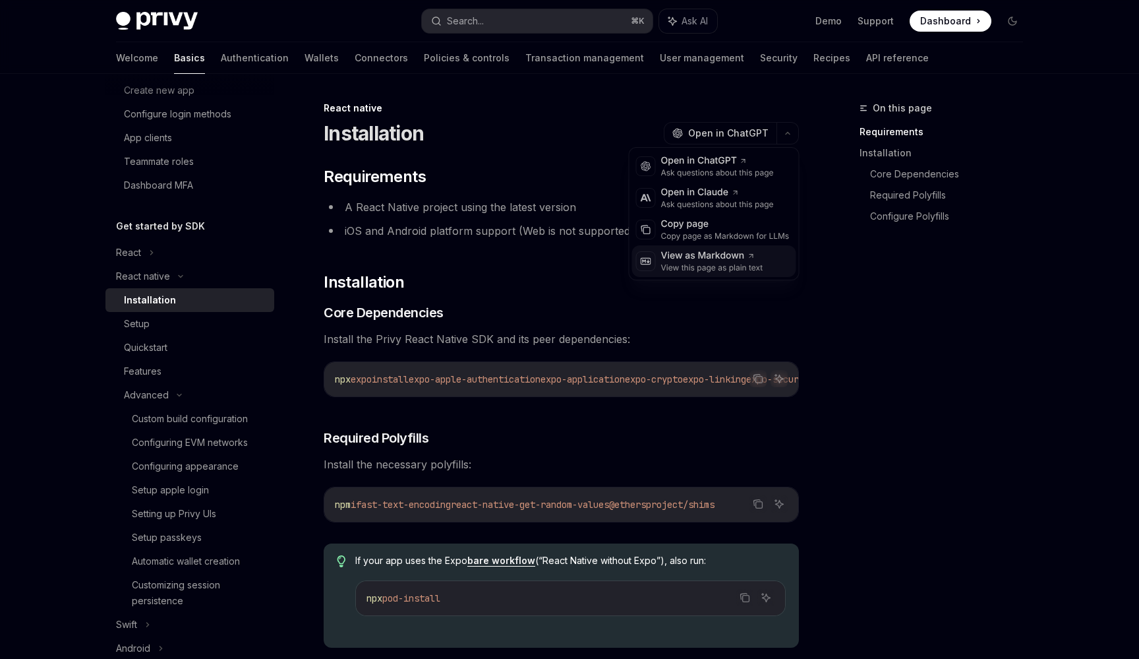
click at [743, 274] on div "View as Markdown View this page as plain text" at bounding box center [714, 261] width 164 height 32
